Goal: Information Seeking & Learning: Learn about a topic

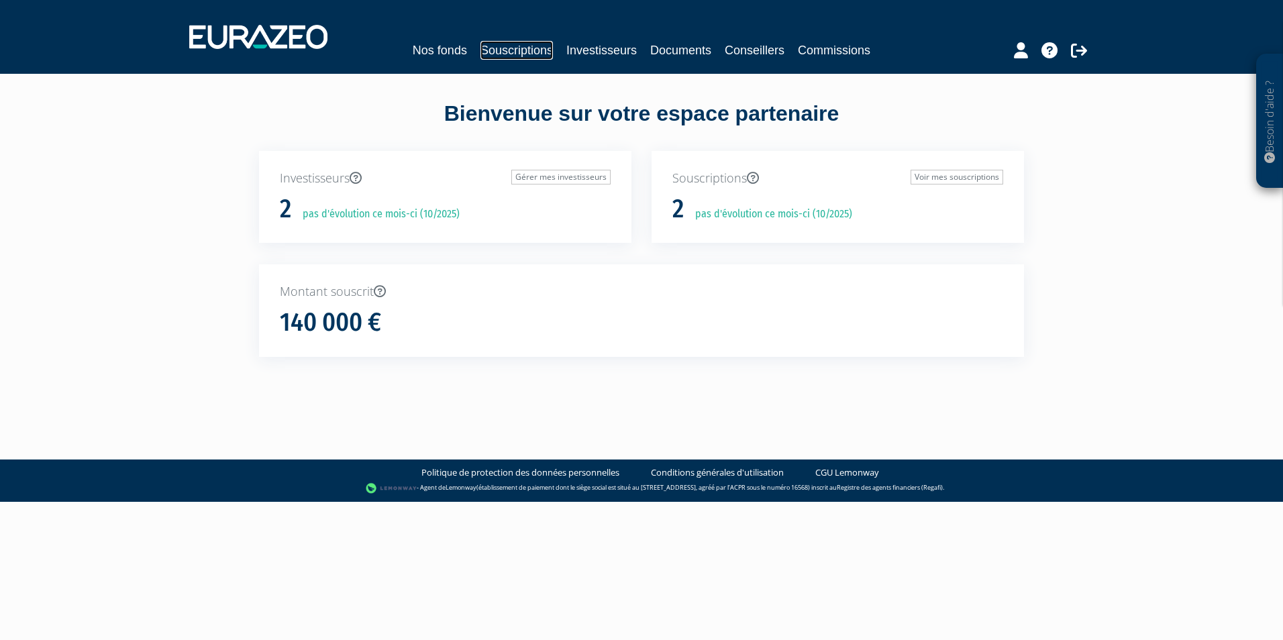
click at [498, 53] on link "Souscriptions" at bounding box center [517, 50] width 72 height 19
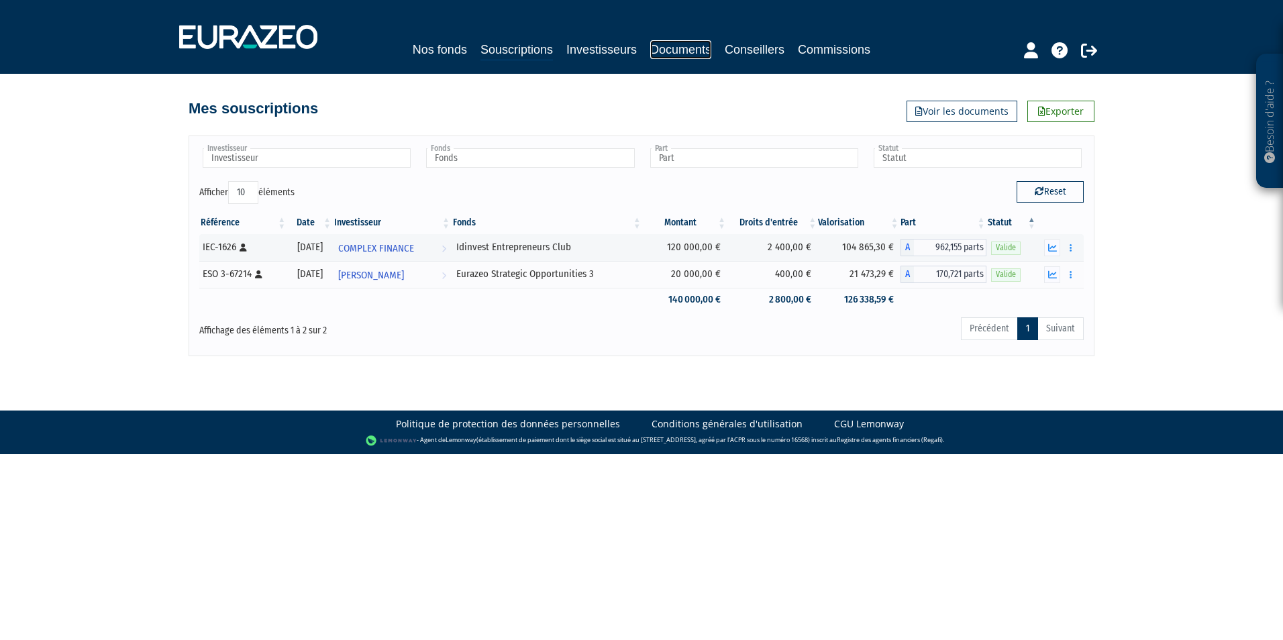
click at [693, 50] on link "Documents" at bounding box center [680, 49] width 61 height 19
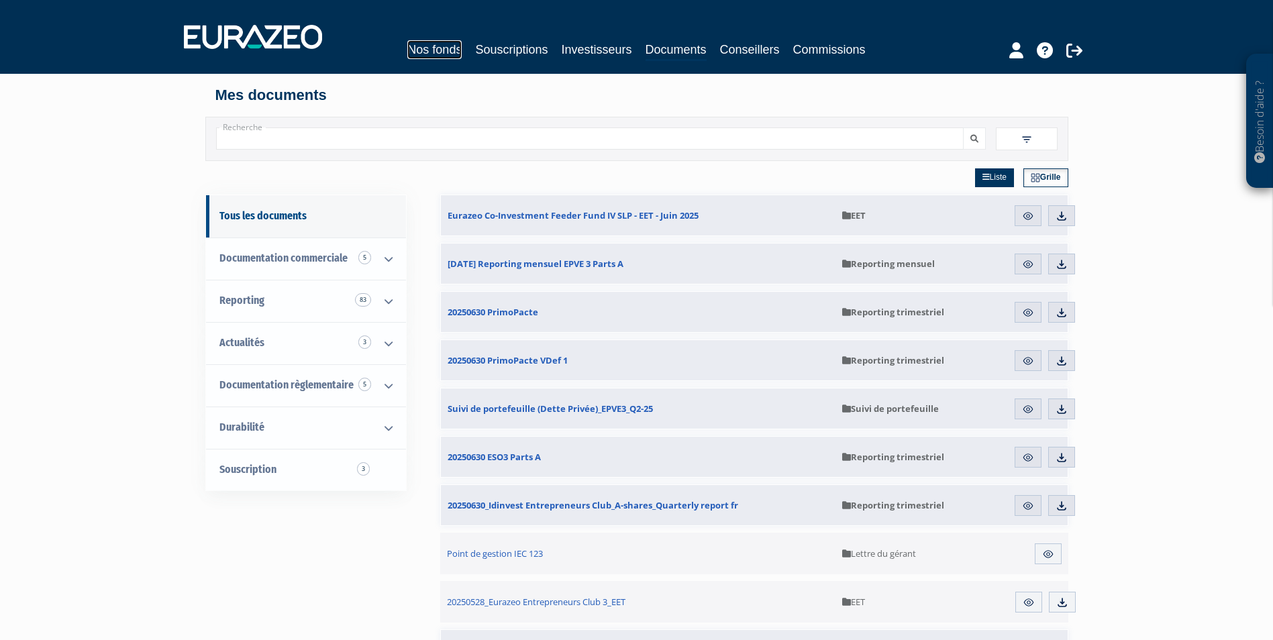
click at [428, 46] on link "Nos fonds" at bounding box center [434, 49] width 54 height 19
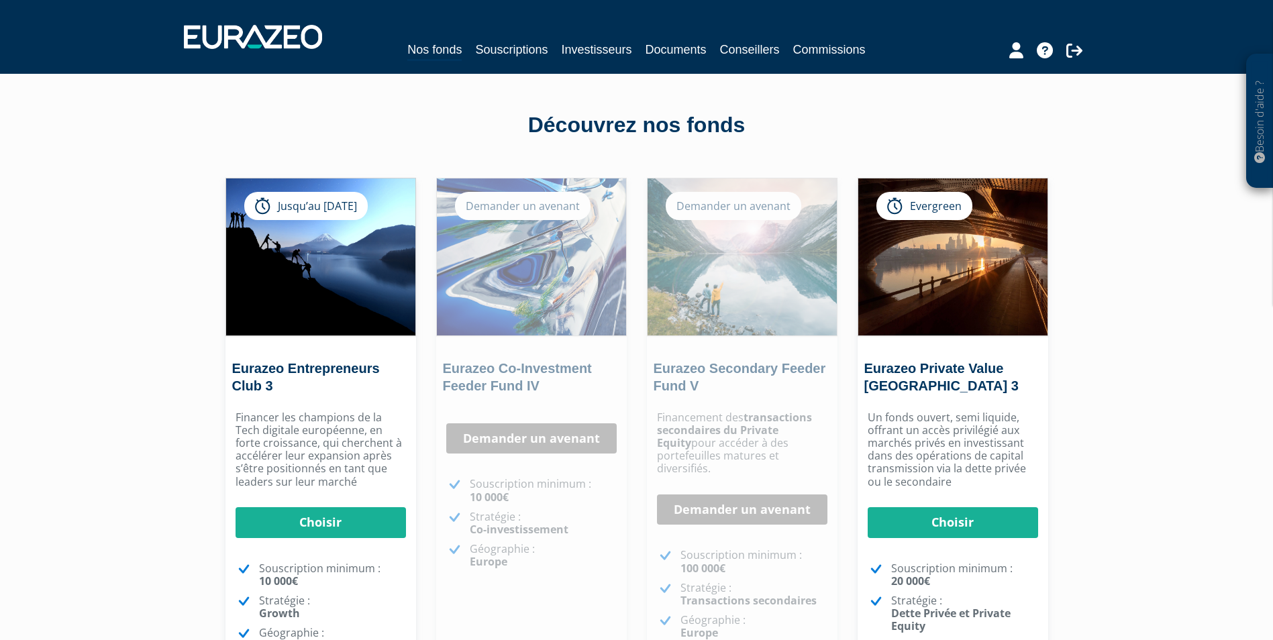
scroll to position [134, 0]
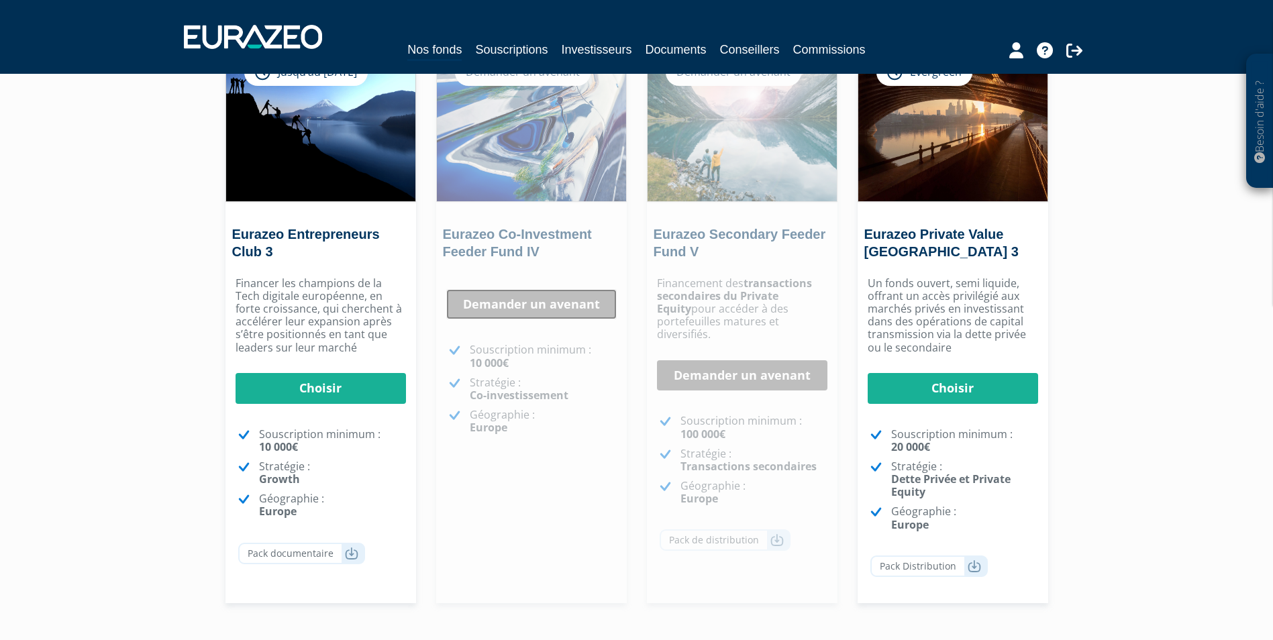
click at [510, 303] on link "Demander un avenant" at bounding box center [531, 304] width 171 height 31
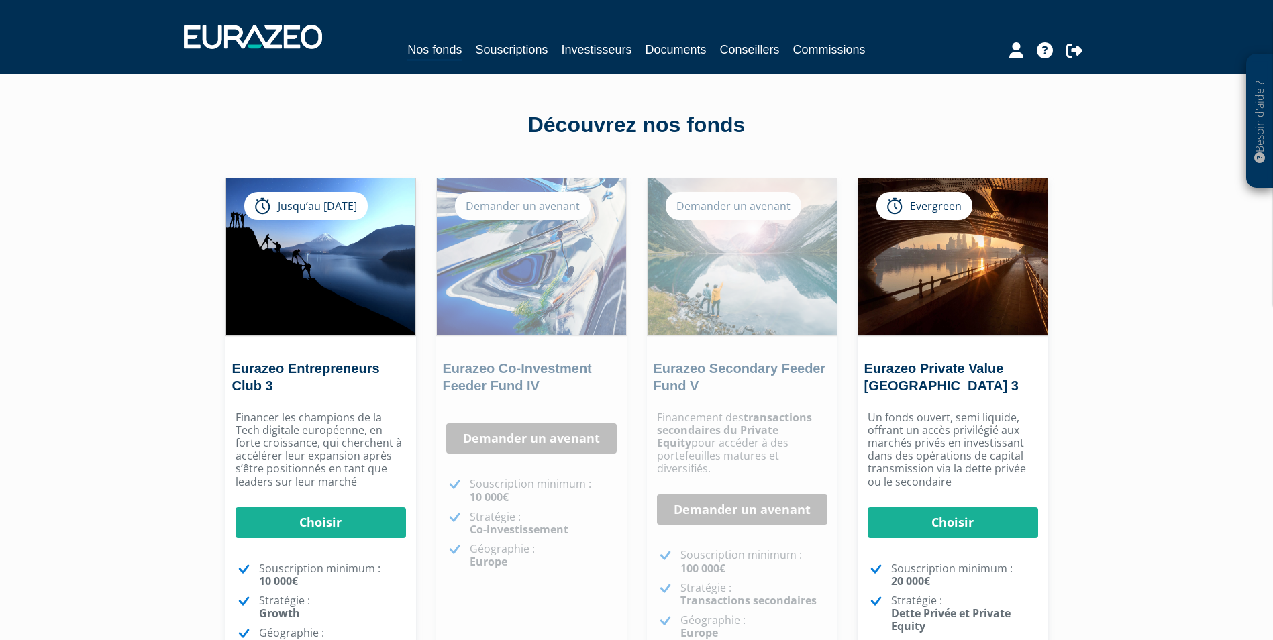
scroll to position [134, 0]
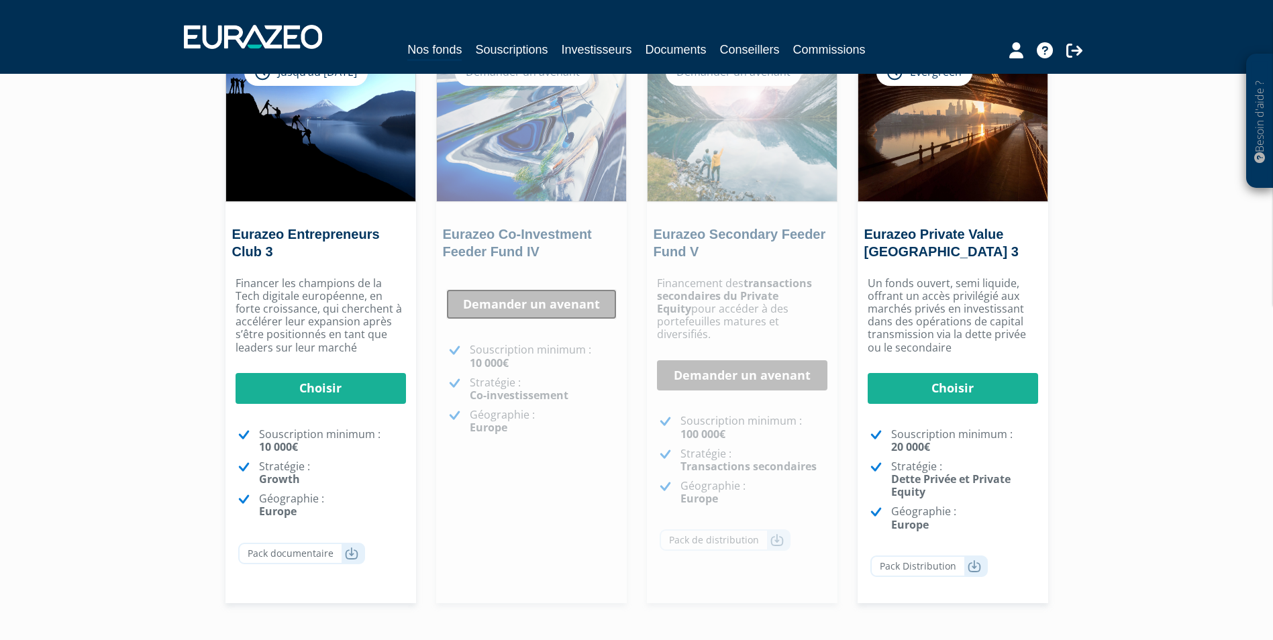
click at [498, 319] on link "Demander un avenant" at bounding box center [531, 304] width 171 height 31
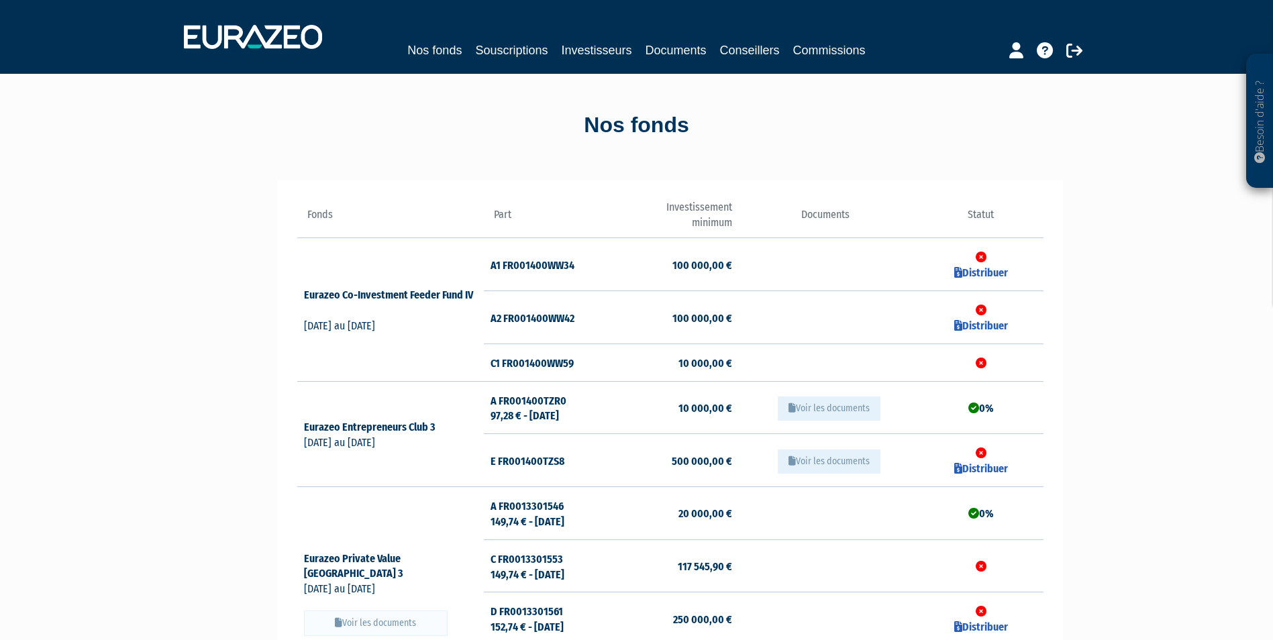
click at [528, 266] on td "A1 FR001400WW34" at bounding box center [546, 264] width 124 height 53
click at [309, 309] on icon at bounding box center [310, 310] width 12 height 11
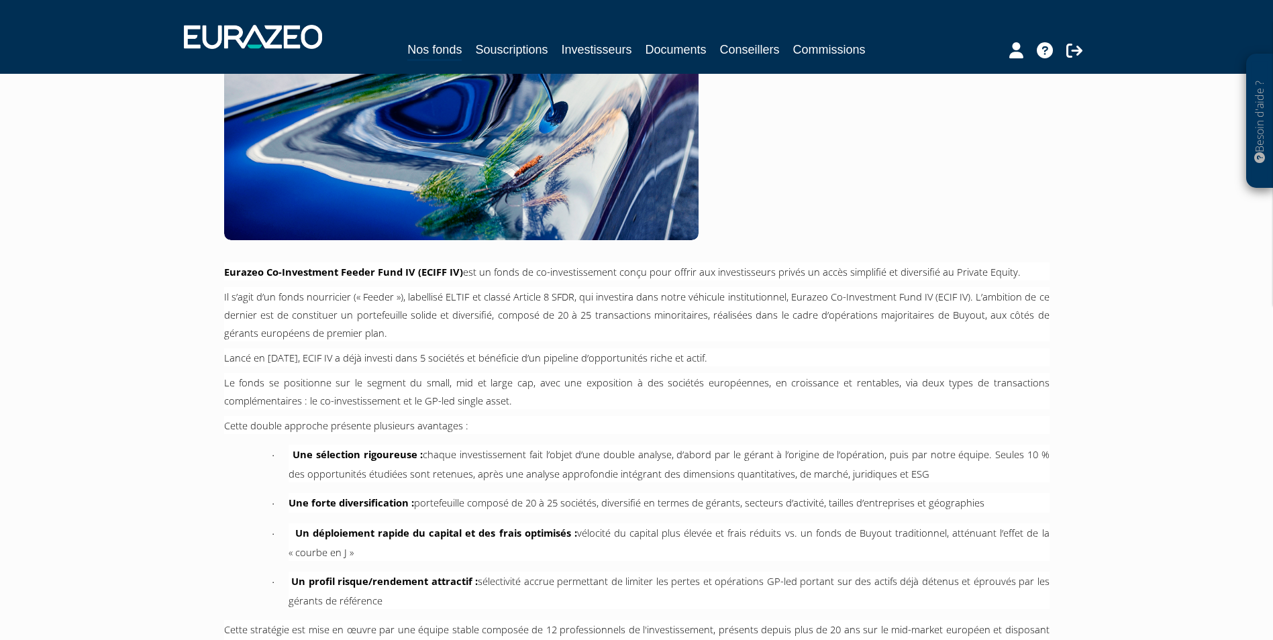
scroll to position [269, 0]
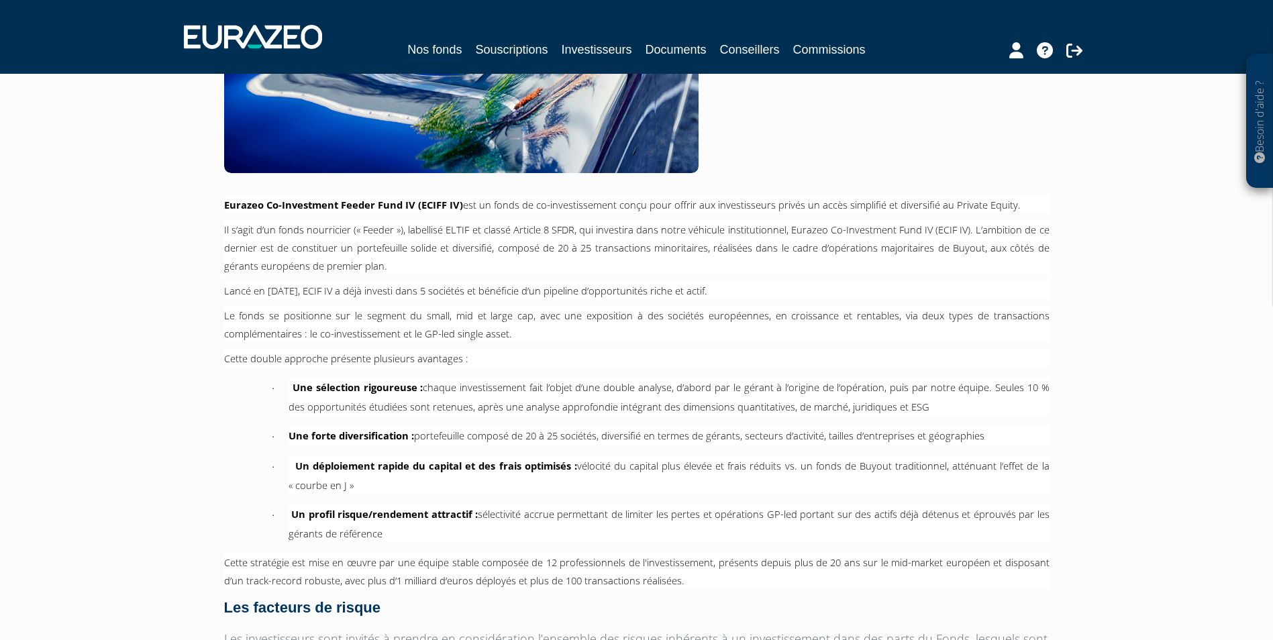
click at [387, 323] on p "Le fonds se positionne sur le segment du small, mid et large cap, avec une expo…" at bounding box center [637, 324] width 826 height 36
click at [495, 337] on span "Le fonds se positionne sur le segment du small, mid et large cap, avec une expo…" at bounding box center [637, 325] width 826 height 32
click at [679, 317] on span "Le fonds se positionne sur le segment du small, mid et large cap, avec une expo…" at bounding box center [637, 325] width 826 height 32
click at [517, 297] on span "Lancé en janvier 2025, ECIF IV a déjà investi dans 5 sociétés et bénéficie d’un…" at bounding box center [465, 290] width 483 height 13
click at [317, 310] on span "Le fonds se positionne sur le segment du small, mid et large cap, avec une expo…" at bounding box center [637, 325] width 826 height 32
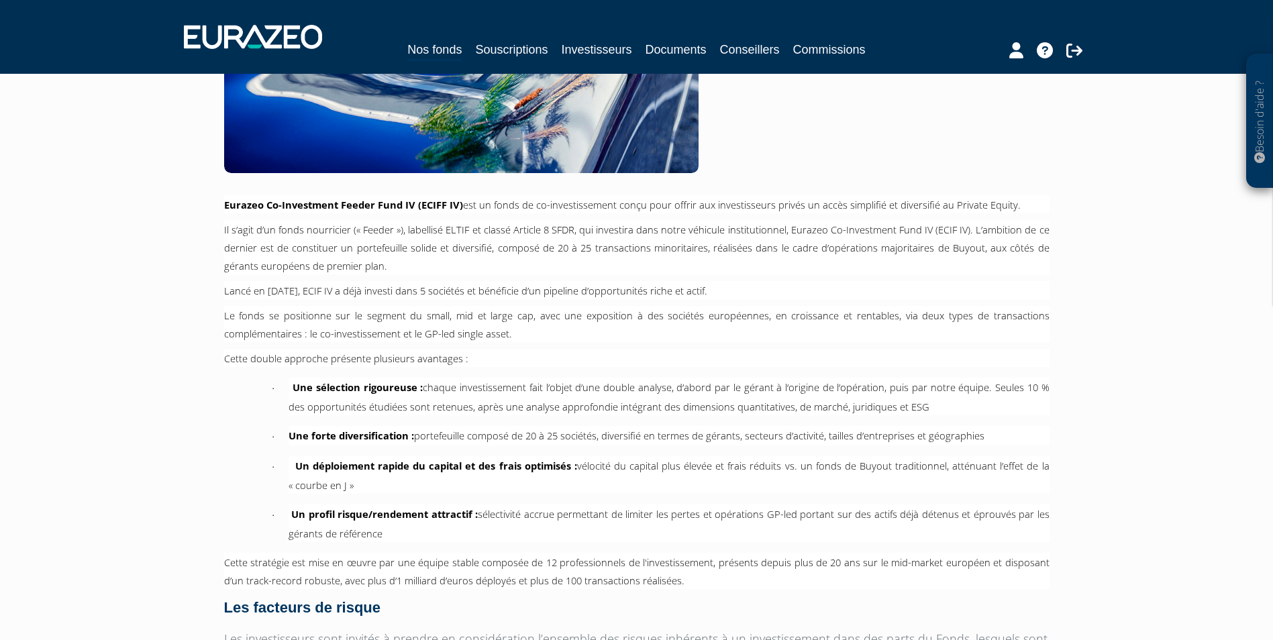
click at [442, 311] on span "Le fonds se positionne sur le segment du small, mid et large cap, avec une expo…" at bounding box center [637, 325] width 826 height 32
click at [703, 329] on p "Le fonds se positionne sur le segment du small, mid et large cap, avec une expo…" at bounding box center [637, 324] width 826 height 36
click at [448, 240] on p "Il s’agit d’un fonds nourricier (« Feeder »), labellisé ELTIF et classé Article…" at bounding box center [637, 247] width 826 height 54
click at [420, 245] on span "Il s’agit d’un fonds nourricier (« Feeder »), labellisé ELTIF et classé Article…" at bounding box center [637, 248] width 826 height 50
click at [201, 243] on div "Besoin d'aide ? × J'ai besoin d'aide Si vous avez une question à propos du fonc…" at bounding box center [636, 335] width 1273 height 1208
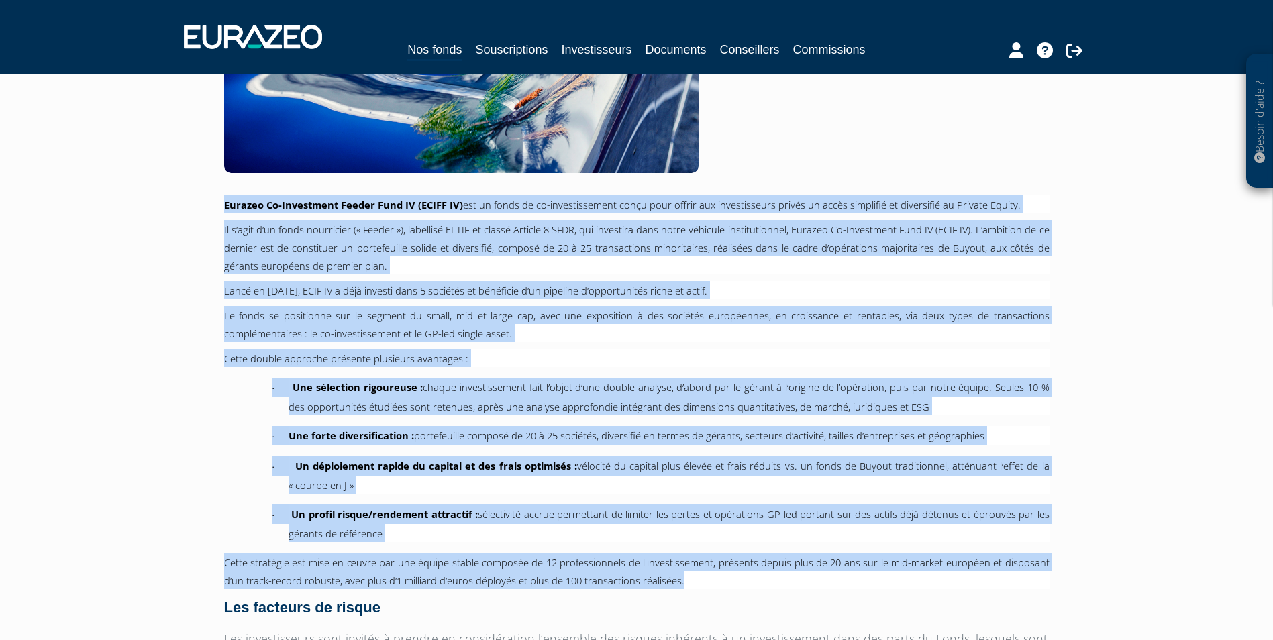
drag, startPoint x: 224, startPoint y: 206, endPoint x: 795, endPoint y: 581, distance: 683.5
click at [795, 581] on div "Eurazeo Co-Investment Feeder Fund IV (ECIFF IV) est un fonds de co-investisseme…" at bounding box center [637, 548] width 826 height 706
copy div "Eurazeo Co-Investment Feeder Fund IV (ECIFF IV) est un fonds de co-investisseme…"
click at [1126, 292] on div "Besoin d'aide ? × J'ai besoin d'aide Si vous avez une question à propos du fonc…" at bounding box center [636, 335] width 1273 height 1208
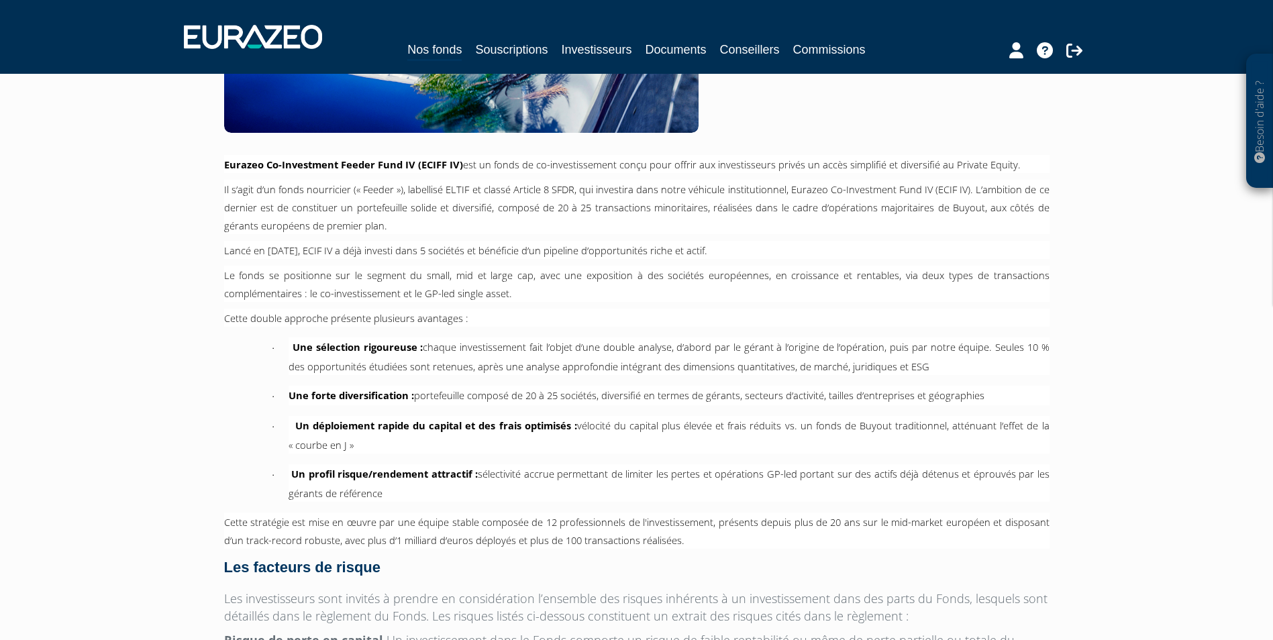
scroll to position [0, 0]
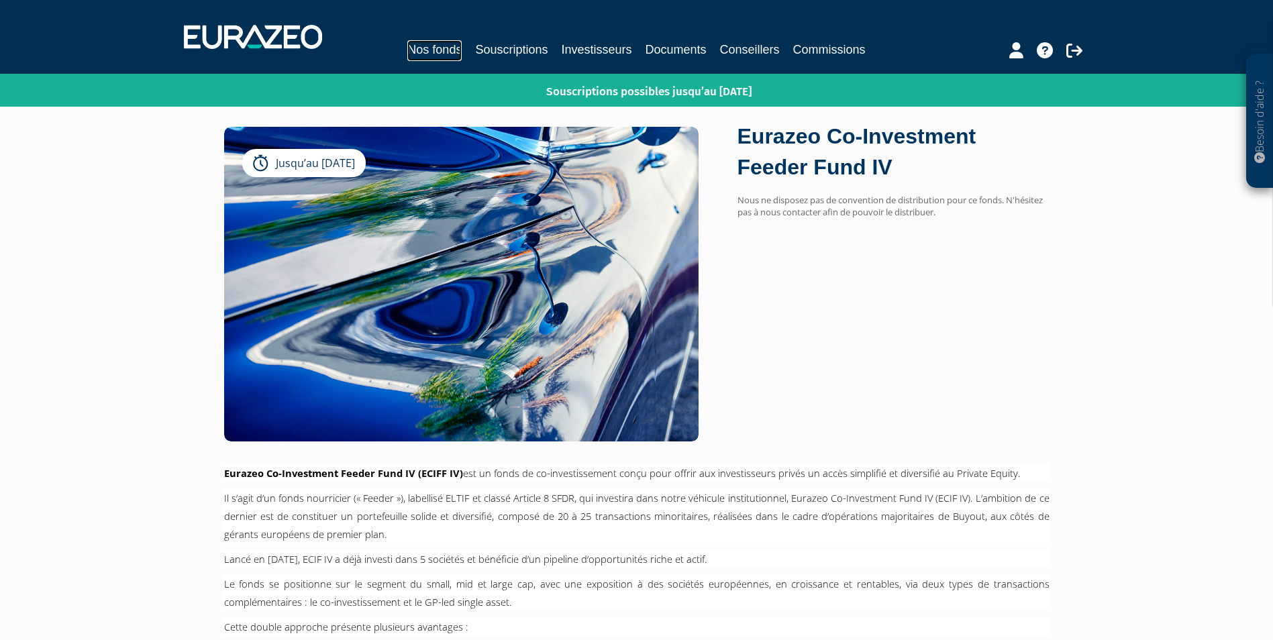
click at [444, 55] on link "Nos fonds" at bounding box center [434, 50] width 54 height 21
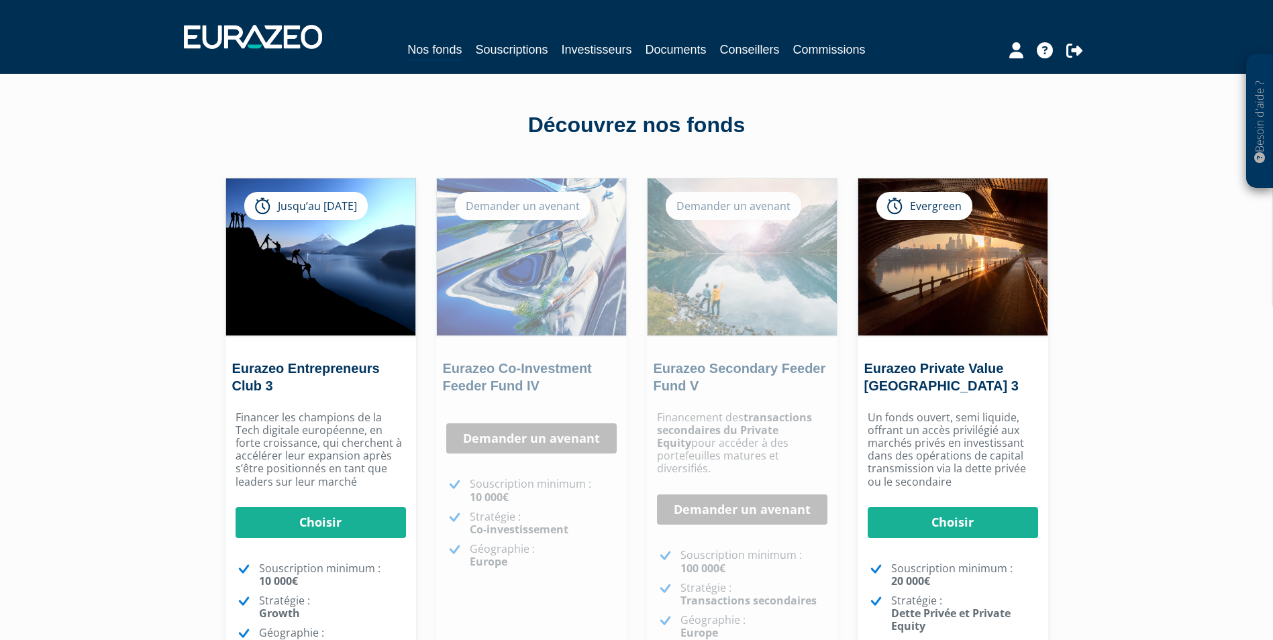
scroll to position [134, 0]
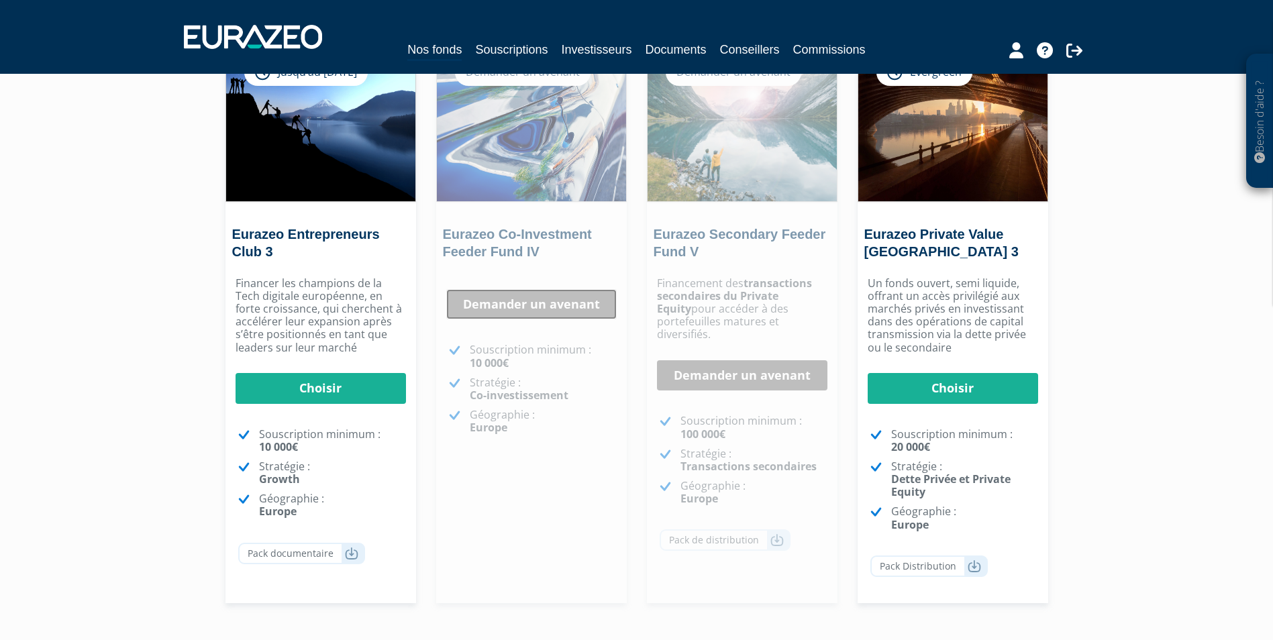
click at [551, 301] on link "Demander un avenant" at bounding box center [531, 304] width 171 height 31
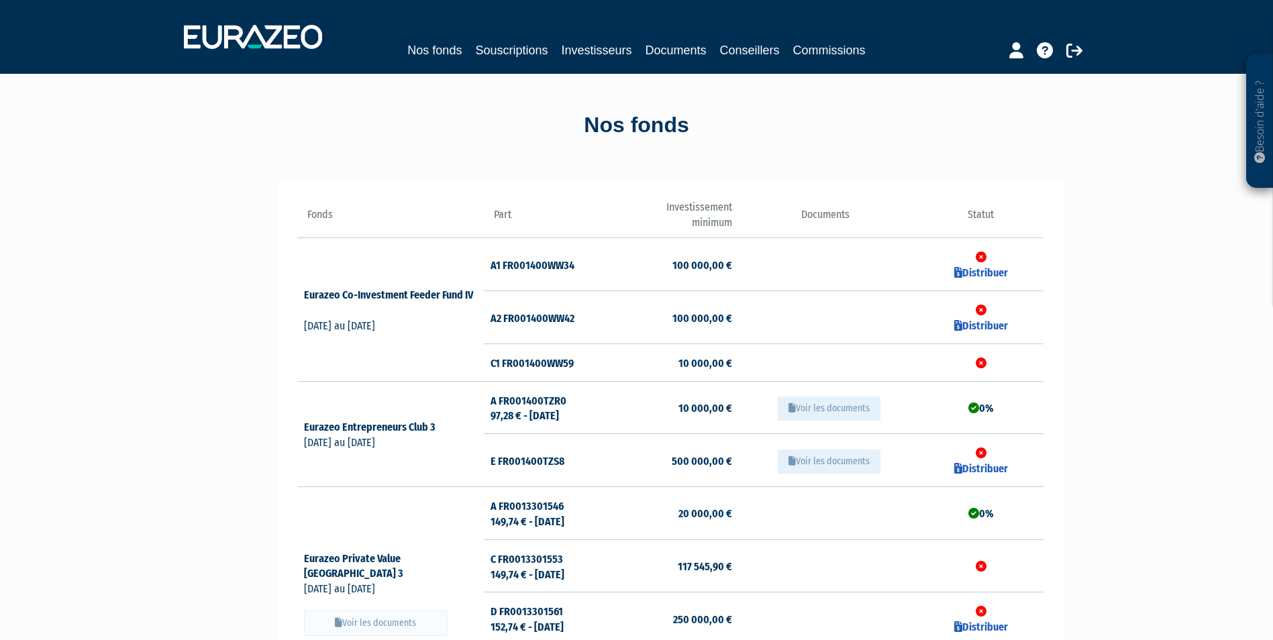
drag, startPoint x: 504, startPoint y: 363, endPoint x: 581, endPoint y: 364, distance: 76.5
click at [581, 364] on td "C1 FR001400WW59" at bounding box center [546, 363] width 124 height 38
click at [1159, 315] on div "Besoin d'aide ? × J'ai besoin d'aide Si vous avez une question à propos du fonc…" at bounding box center [636, 442] width 1273 height 885
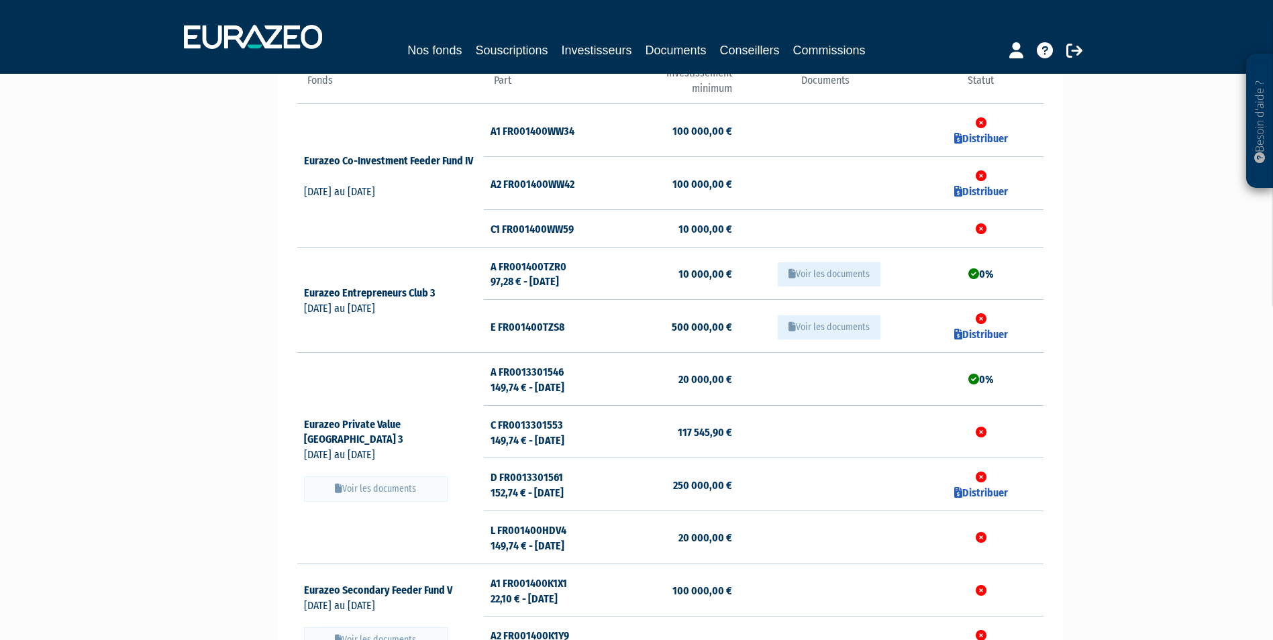
scroll to position [269, 0]
